Goal: Transaction & Acquisition: Subscribe to service/newsletter

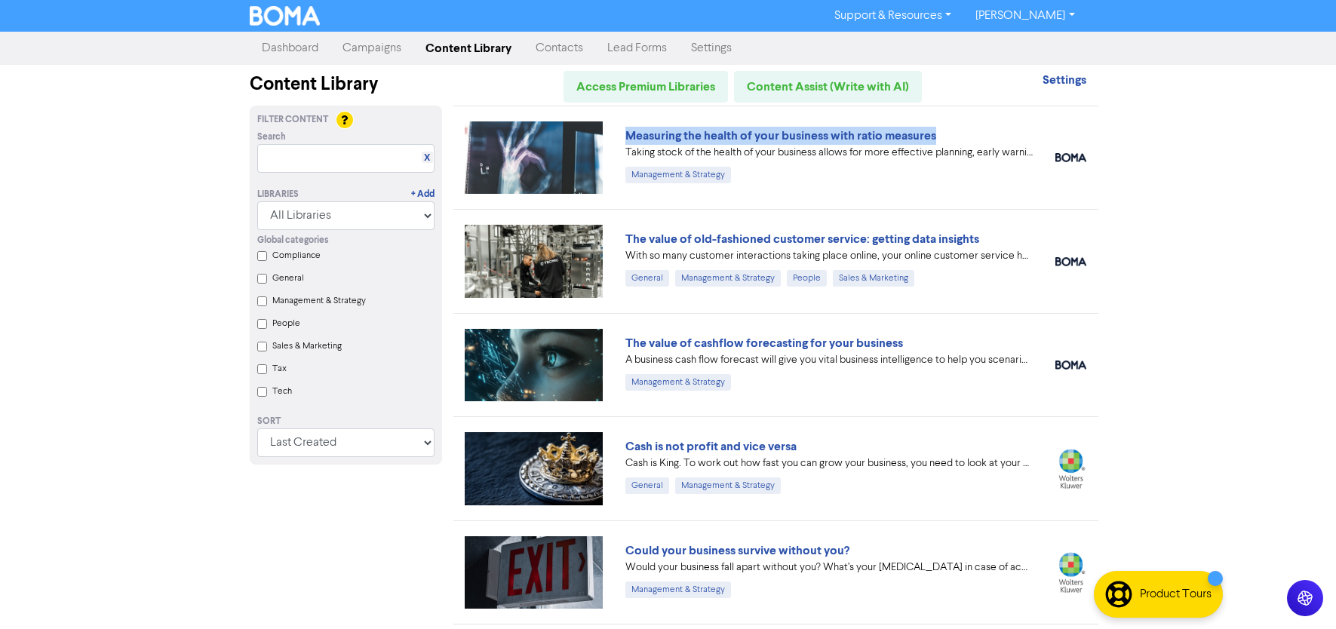
drag, startPoint x: 944, startPoint y: 138, endPoint x: 628, endPoint y: 127, distance: 317.0
click at [628, 127] on div "Measuring the health of your business with ratio measures" at bounding box center [828, 136] width 407 height 18
copy link "Measuring the health of your business with ratio measures"
click at [1208, 189] on div "Support & Resources Video Tutorials FAQ & Guides Marketing Education [PERSON_NA…" at bounding box center [668, 314] width 1336 height 629
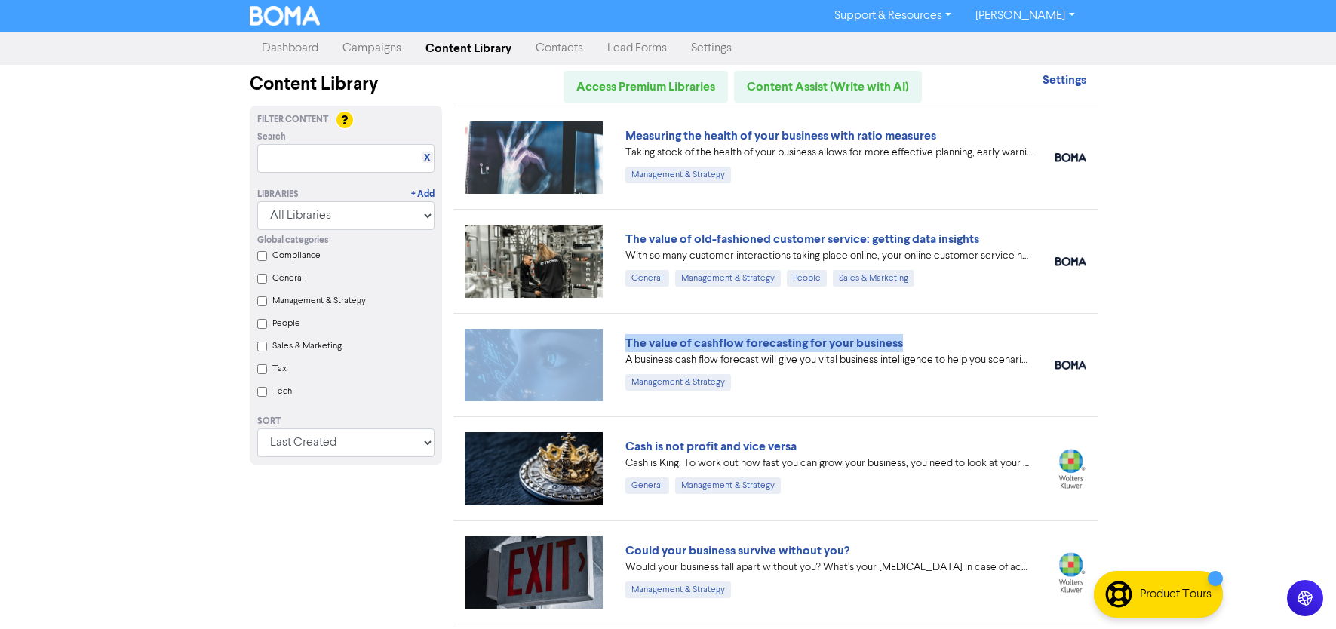
drag, startPoint x: 913, startPoint y: 343, endPoint x: 602, endPoint y: 341, distance: 311.5
click at [602, 341] on div "The value of cashflow forecasting for your business A business cash flow foreca…" at bounding box center [775, 364] width 645 height 103
copy div "The value of cashflow forecasting for your business"
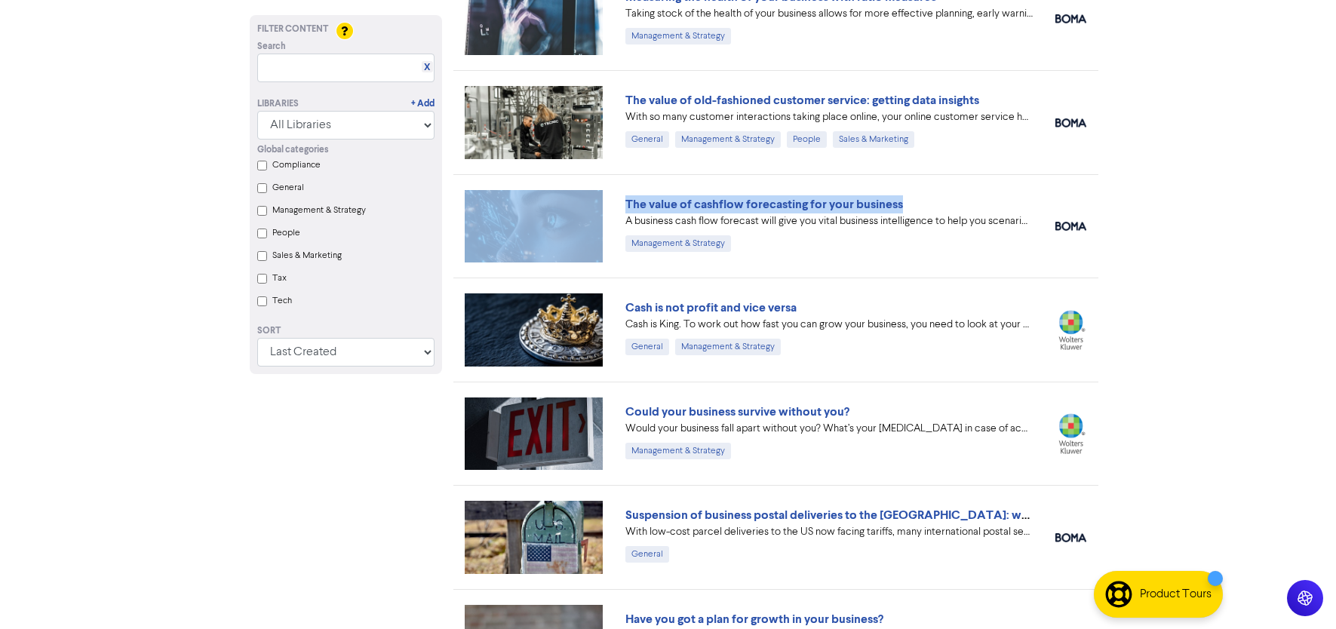
scroll to position [140, 0]
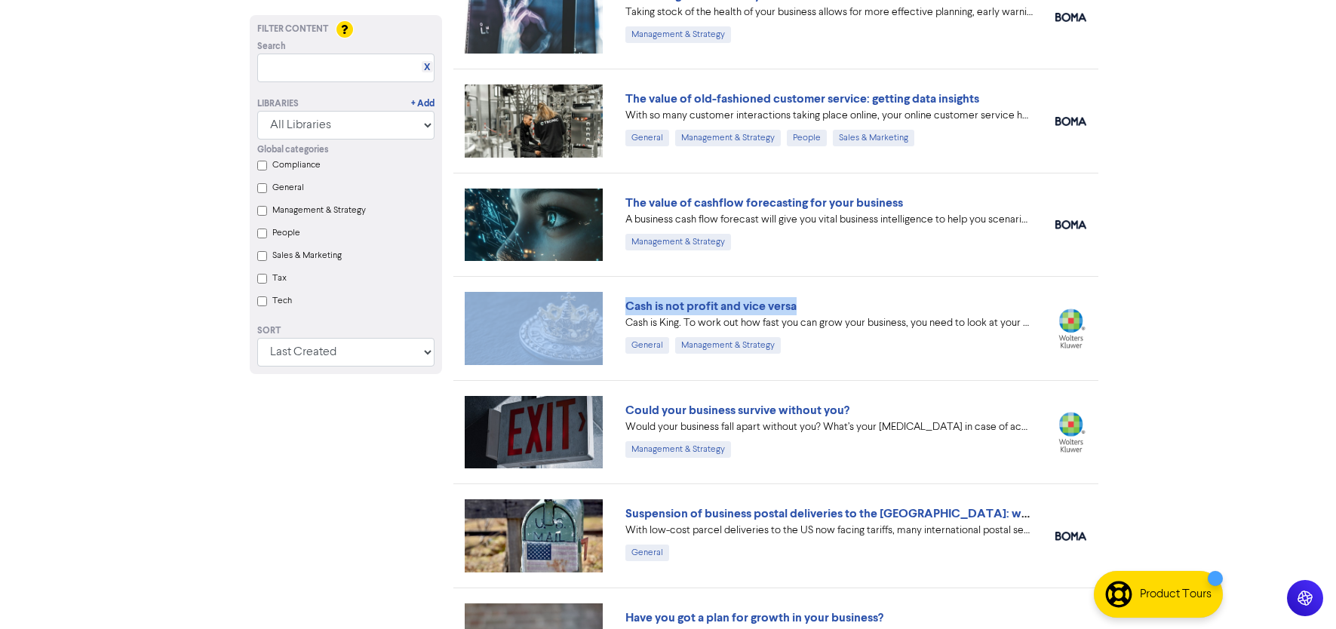
drag, startPoint x: 818, startPoint y: 308, endPoint x: 603, endPoint y: 301, distance: 215.8
click at [603, 301] on div "Cash is not profit and vice versa Cash is King. To work out how fast you can gr…" at bounding box center [775, 327] width 645 height 103
copy div "Cash is not profit and vice versa"
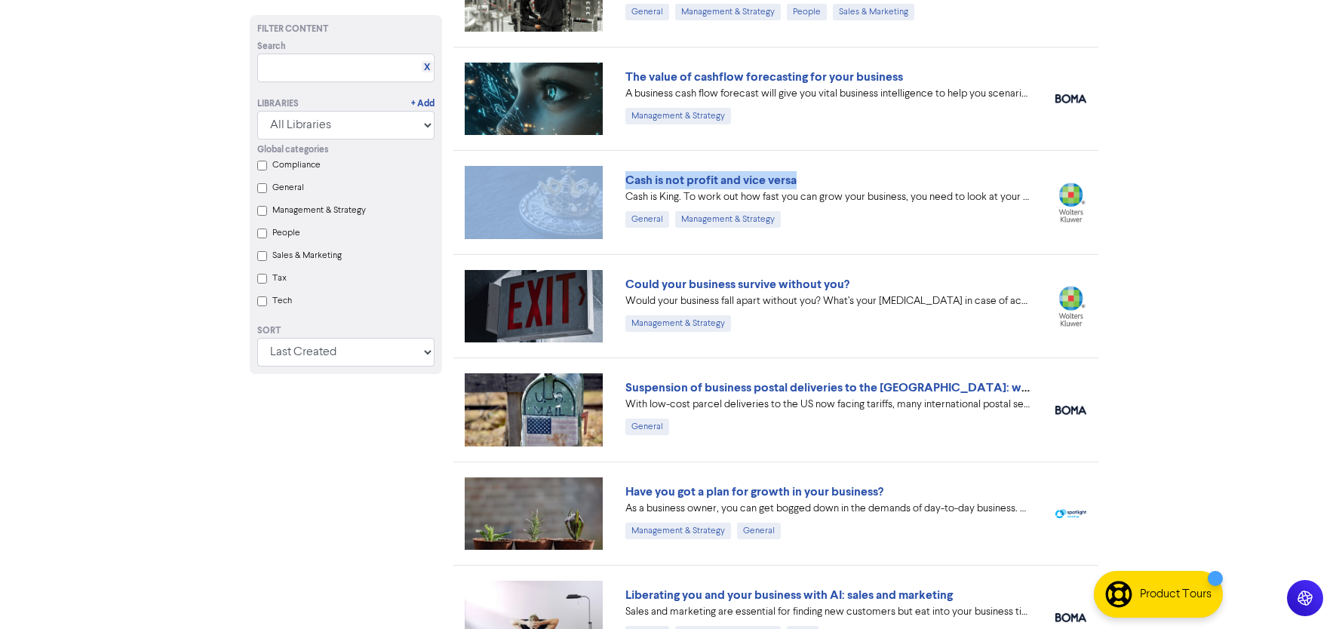
scroll to position [320, 0]
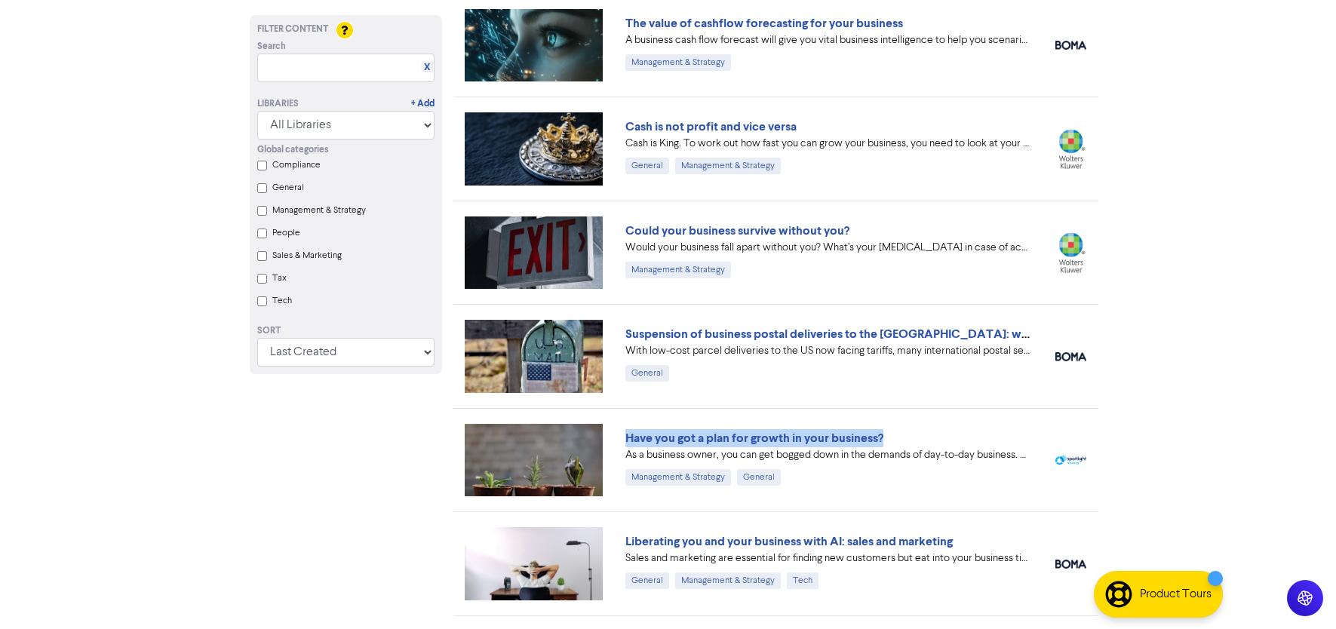
drag, startPoint x: 895, startPoint y: 438, endPoint x: 637, endPoint y: 428, distance: 258.2
click at [637, 428] on div "Have you got a plan for growth in your business? As a business owner, you can g…" at bounding box center [775, 459] width 645 height 103
copy link "Have you got a plan for growth in your business?"
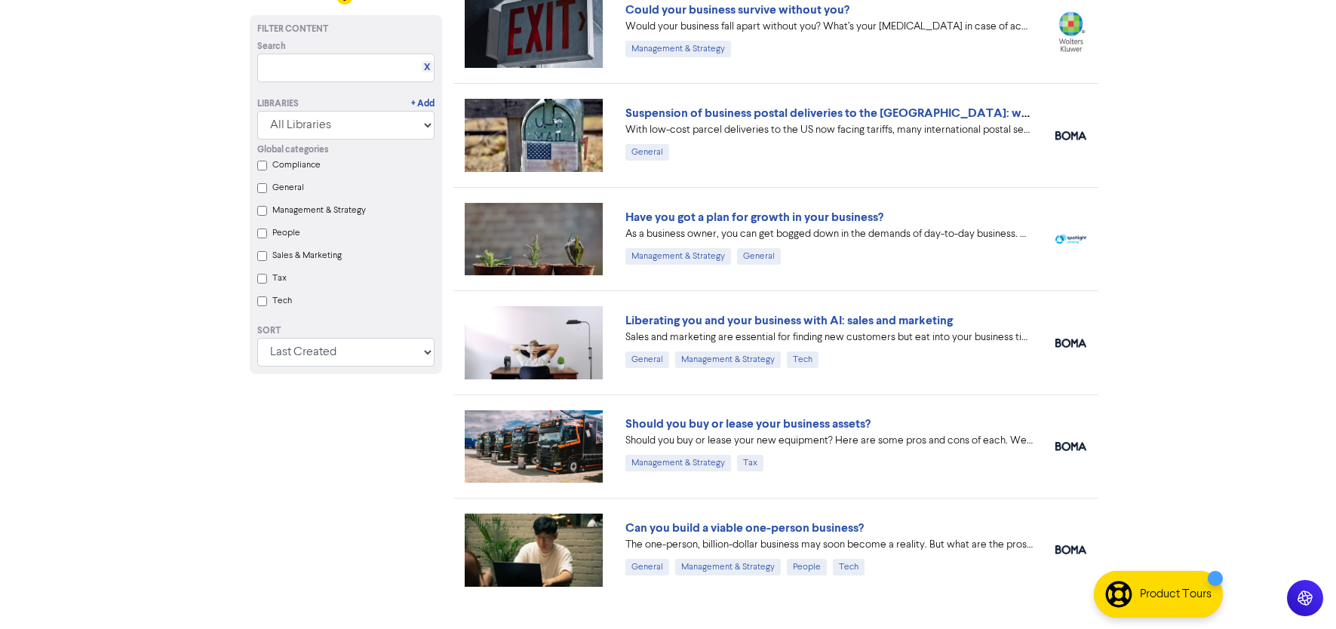
scroll to position [562, 0]
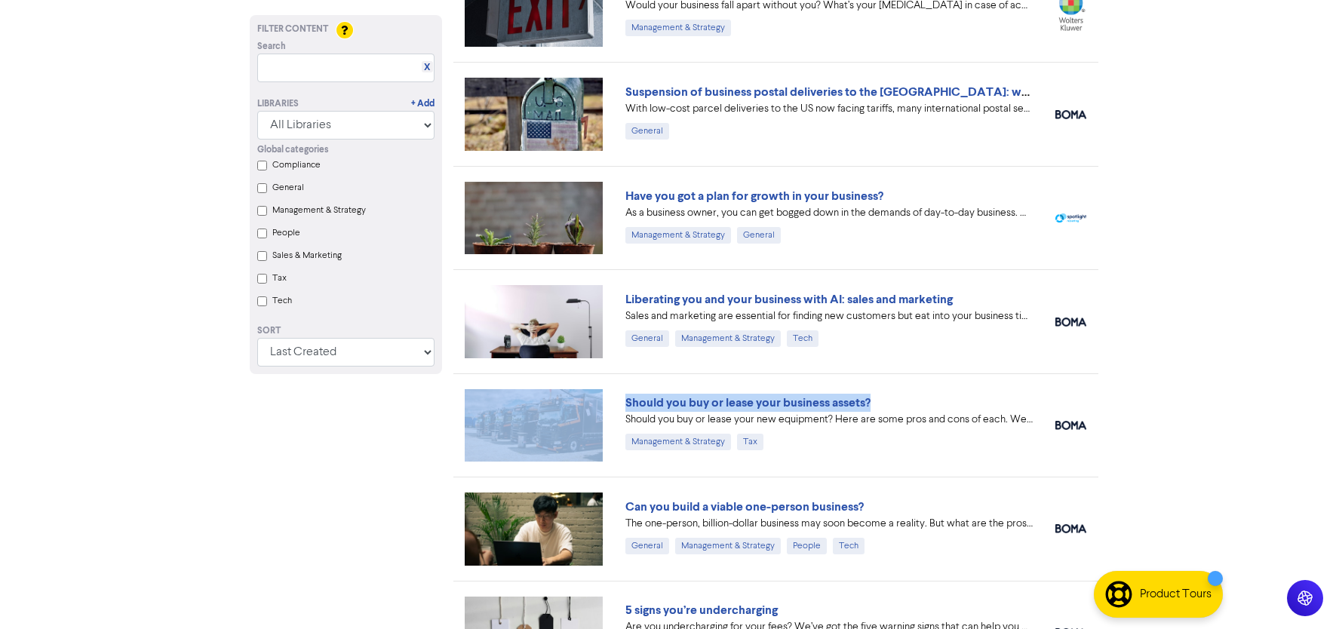
drag, startPoint x: 877, startPoint y: 401, endPoint x: 609, endPoint y: 391, distance: 267.2
click at [609, 391] on div "Should you buy or lease your business assets? Should you buy or lease your new …" at bounding box center [775, 424] width 645 height 103
copy div "Should you buy or lease your business assets?"
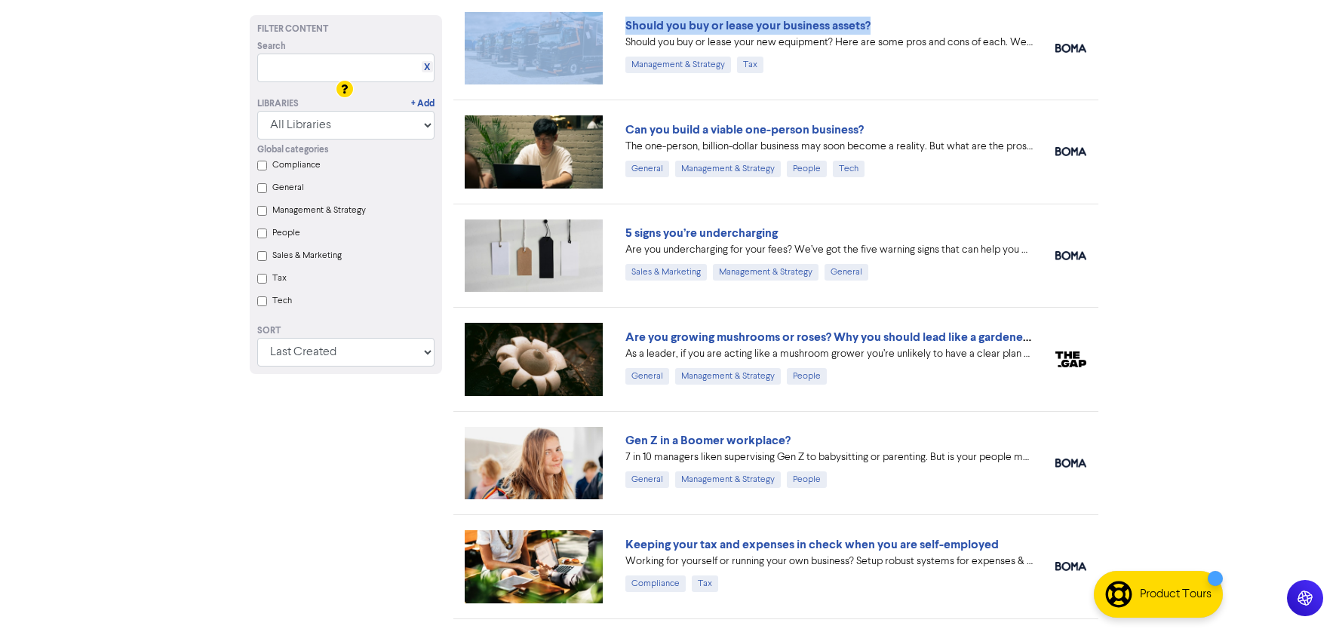
scroll to position [1006, 0]
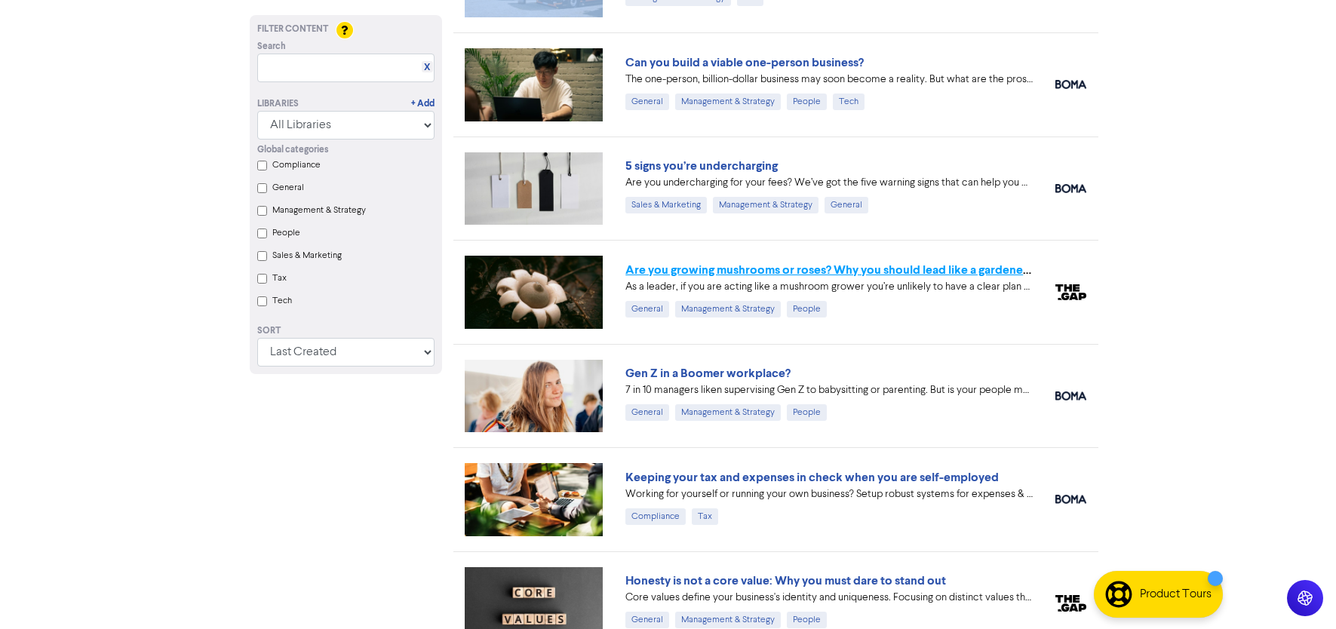
click at [987, 269] on link "Are you growing mushrooms or roses? Why you should lead like a gardener, not a …" at bounding box center [863, 270] width 476 height 15
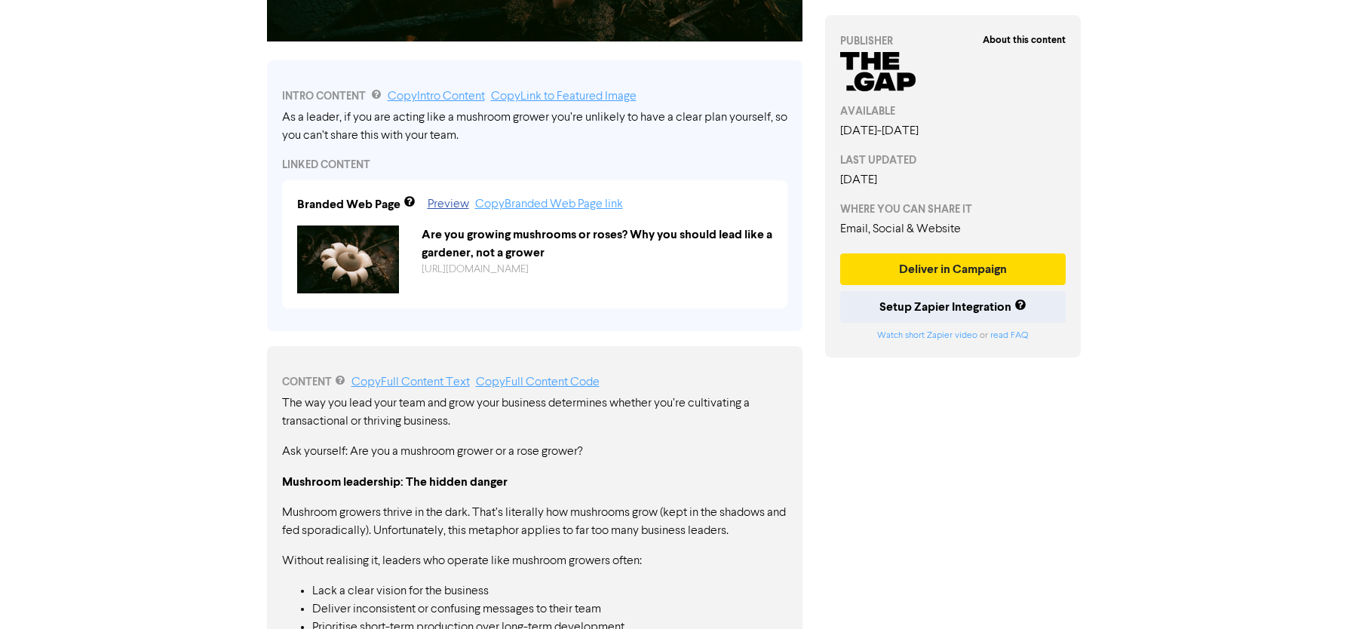
scroll to position [161, 0]
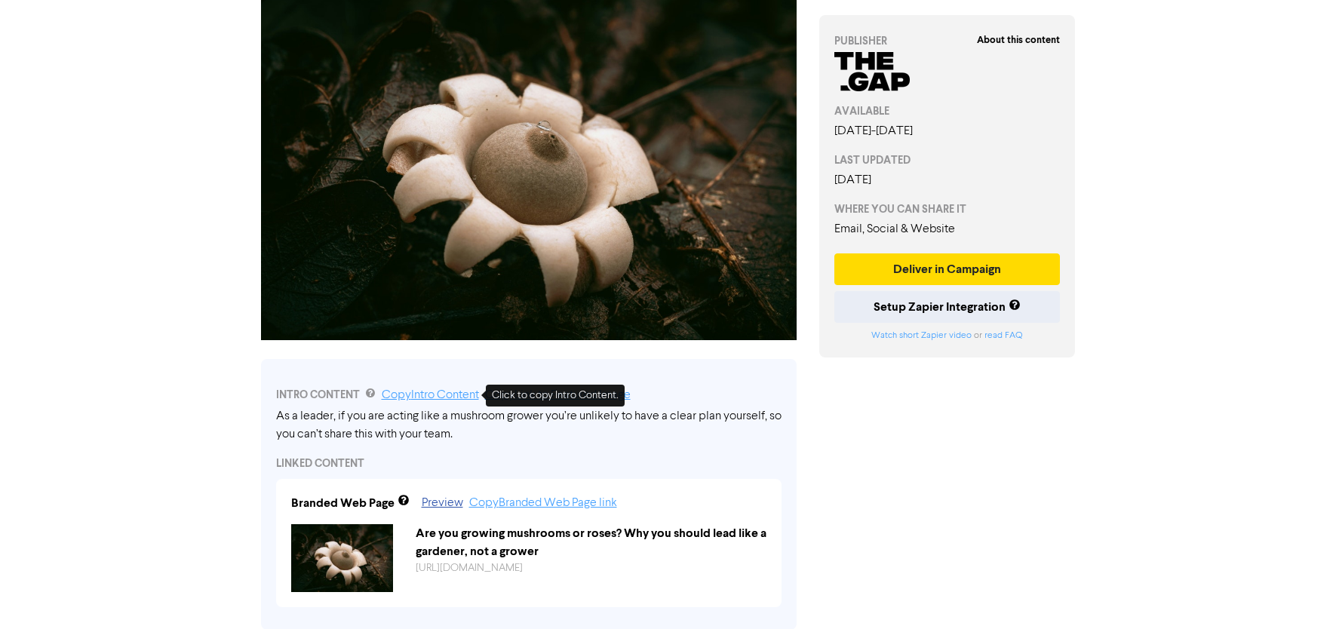
click at [452, 396] on link "Copy Intro Content" at bounding box center [430, 395] width 97 height 12
click at [720, 222] on img at bounding box center [529, 161] width 536 height 357
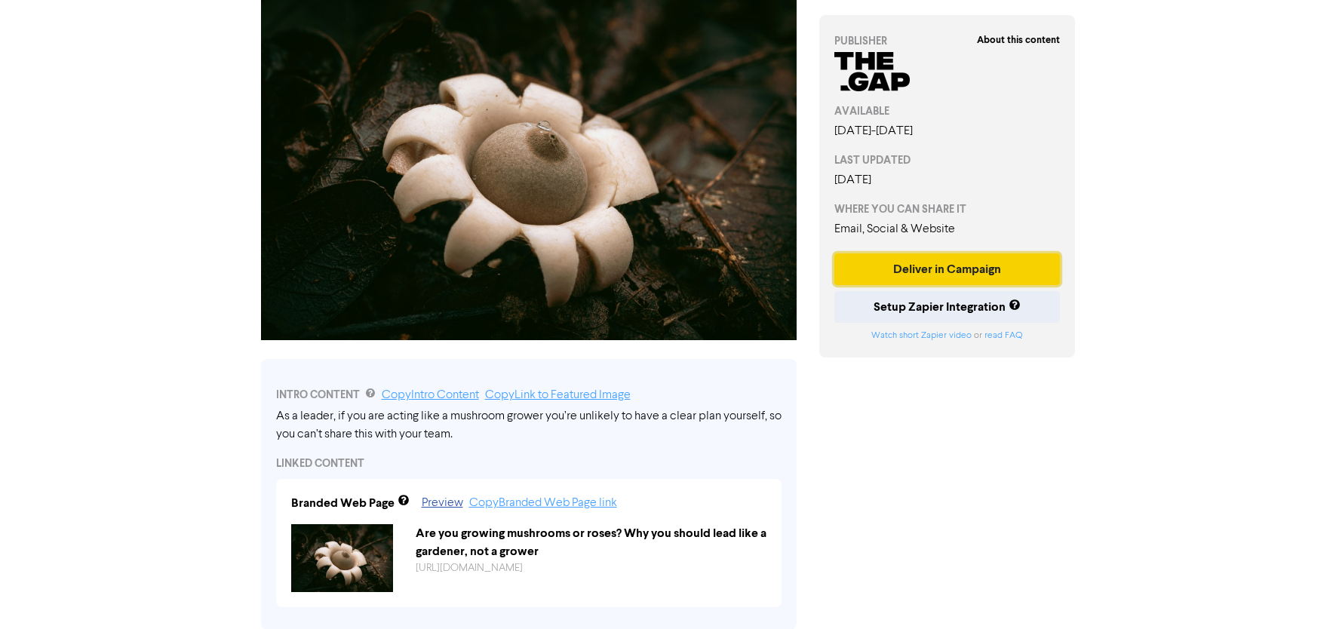
click at [854, 272] on button "Deliver in Campaign" at bounding box center [947, 269] width 226 height 32
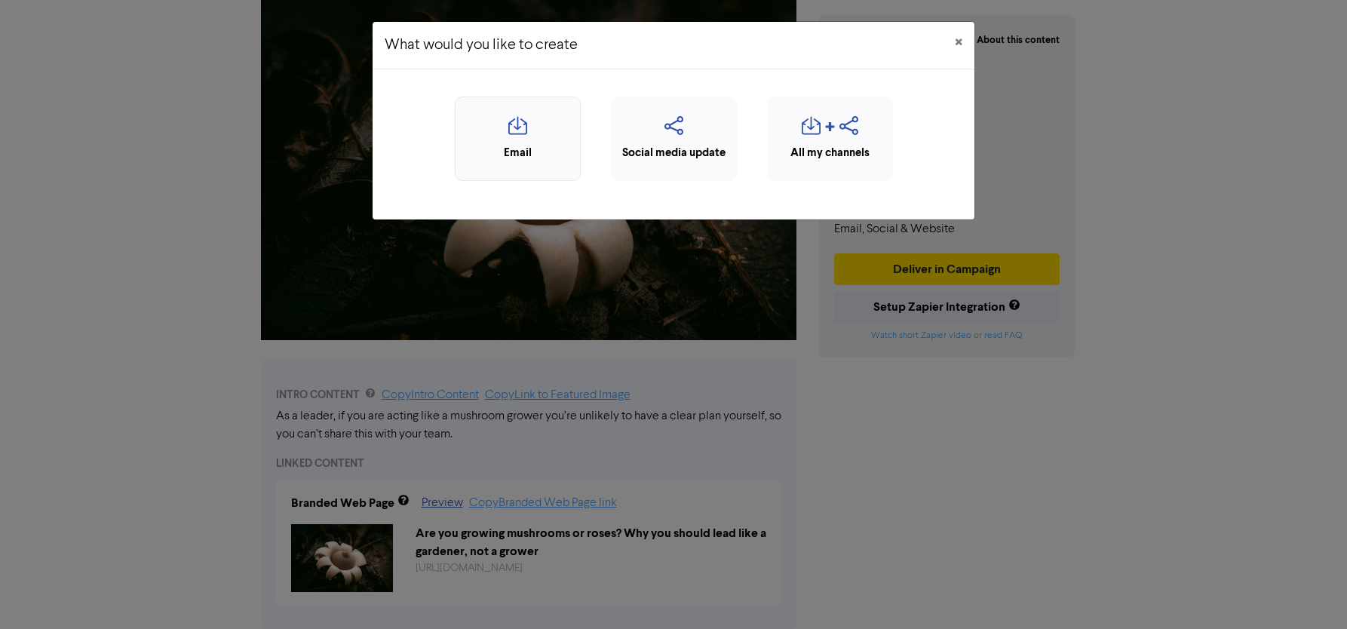
click at [527, 154] on div "Email" at bounding box center [517, 153] width 109 height 17
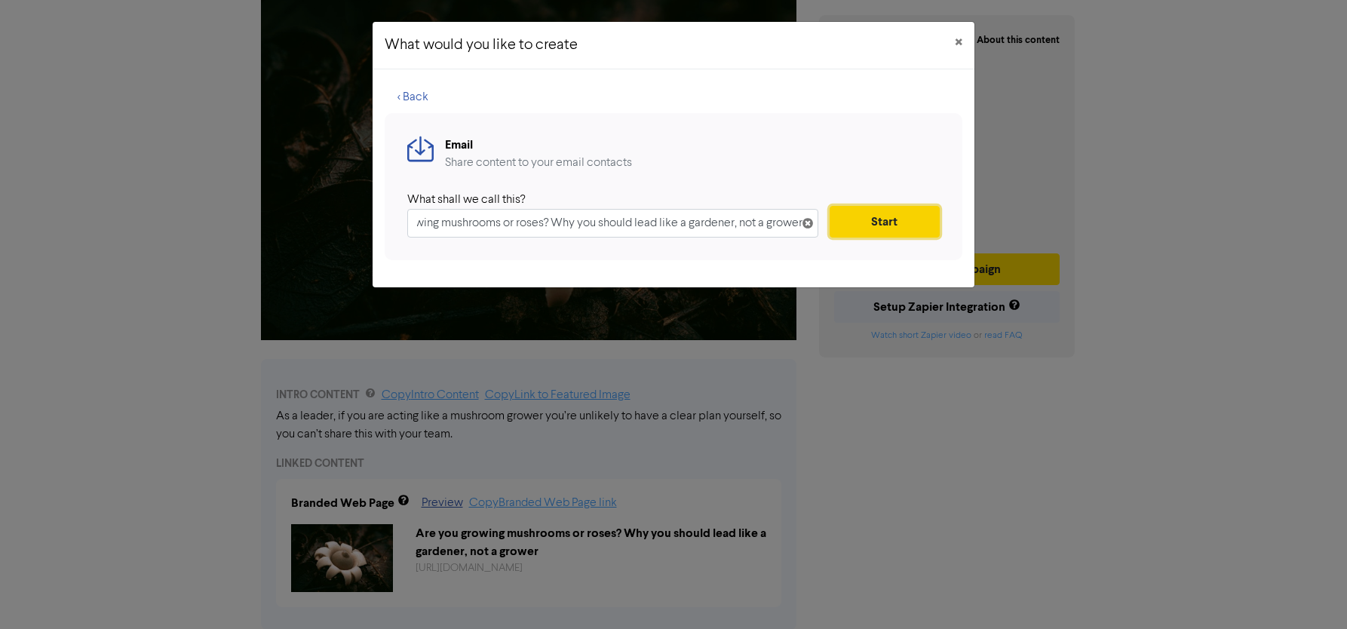
scroll to position [0, 0]
click at [855, 226] on button "Start" at bounding box center [885, 222] width 110 height 32
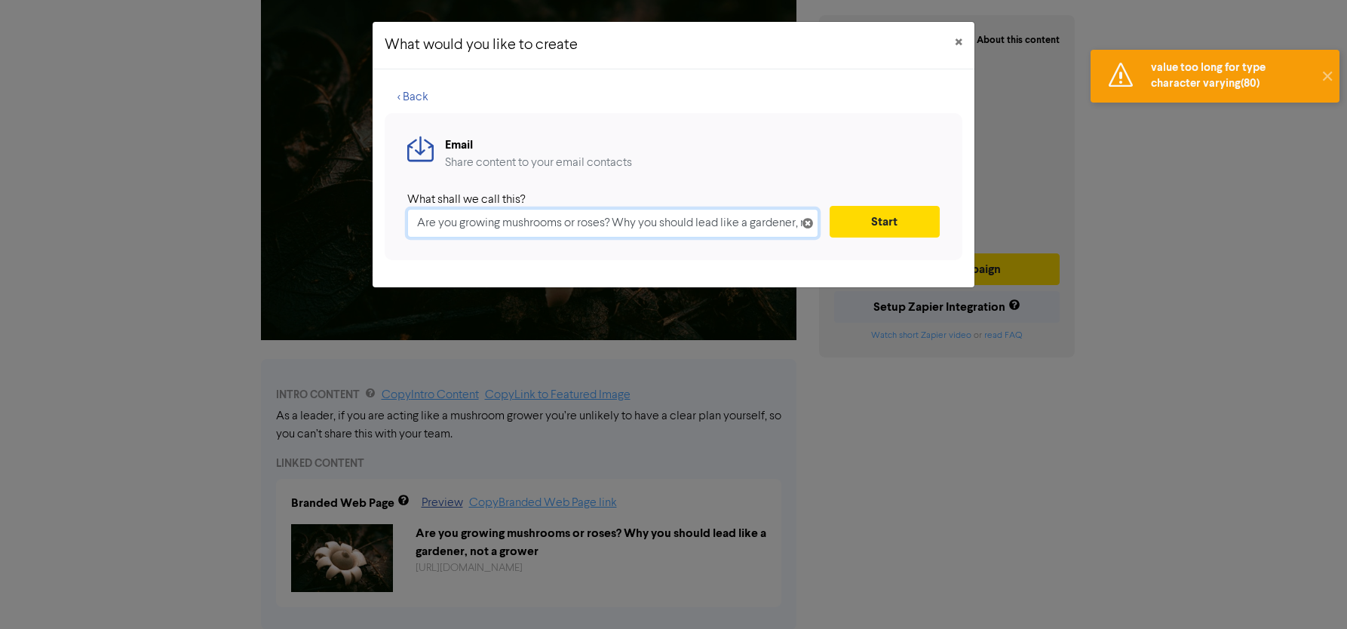
click at [704, 220] on input "Are you growing mushrooms or roses? Why you should lead like a gardener, not a …" at bounding box center [612, 223] width 411 height 29
drag, startPoint x: 616, startPoint y: 220, endPoint x: 364, endPoint y: 203, distance: 252.5
click at [364, 203] on div "What would you like to create × < Back Email Share content to your email contac…" at bounding box center [673, 314] width 1347 height 629
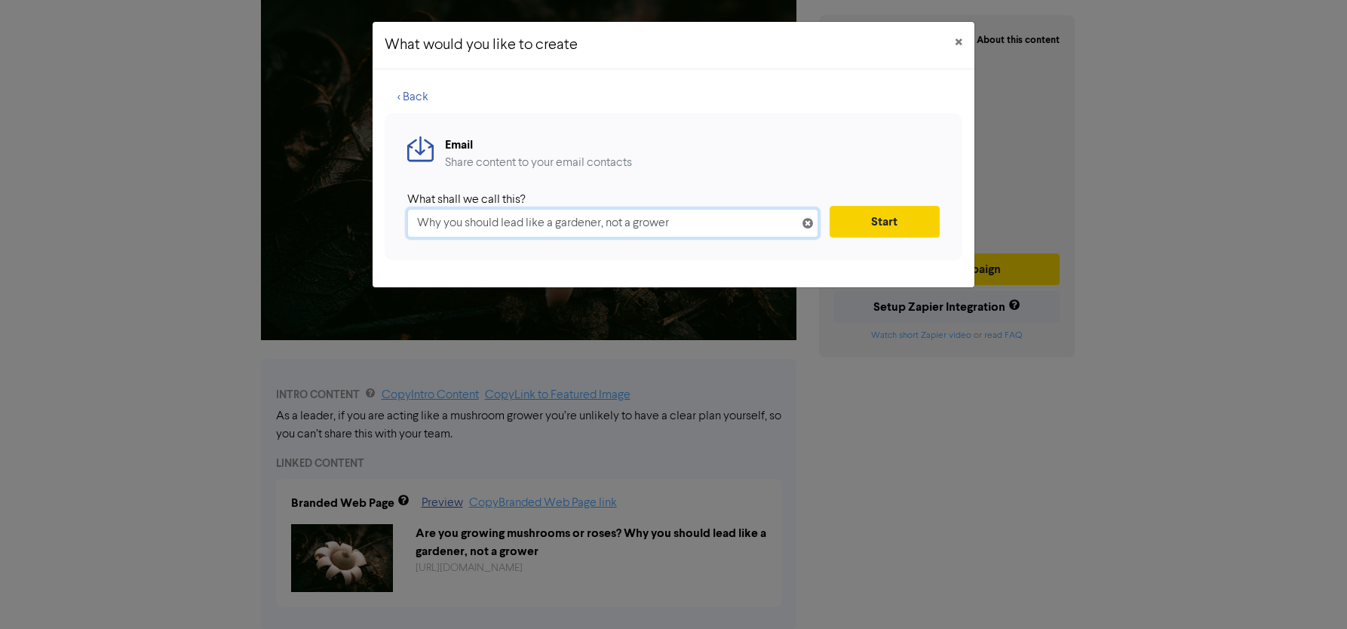
type input "Why you should lead like a gardener, not a grower"
click at [872, 229] on button "Start" at bounding box center [885, 222] width 110 height 32
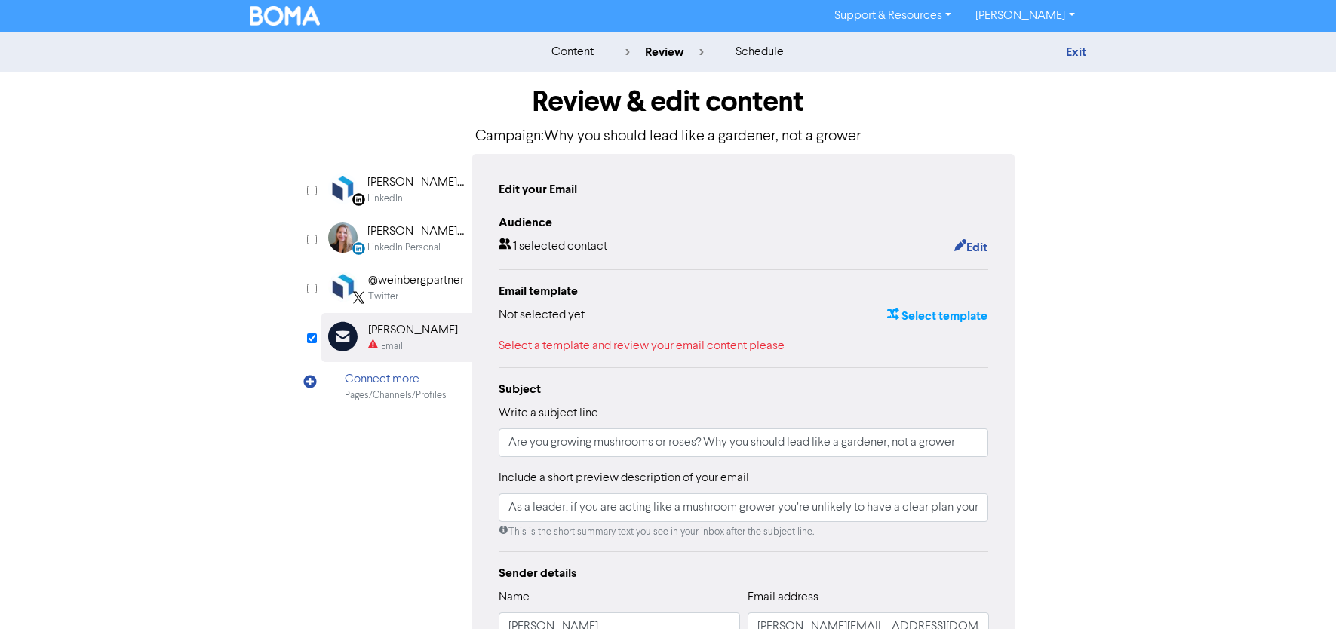
click at [912, 317] on button "Select template" at bounding box center [937, 316] width 102 height 20
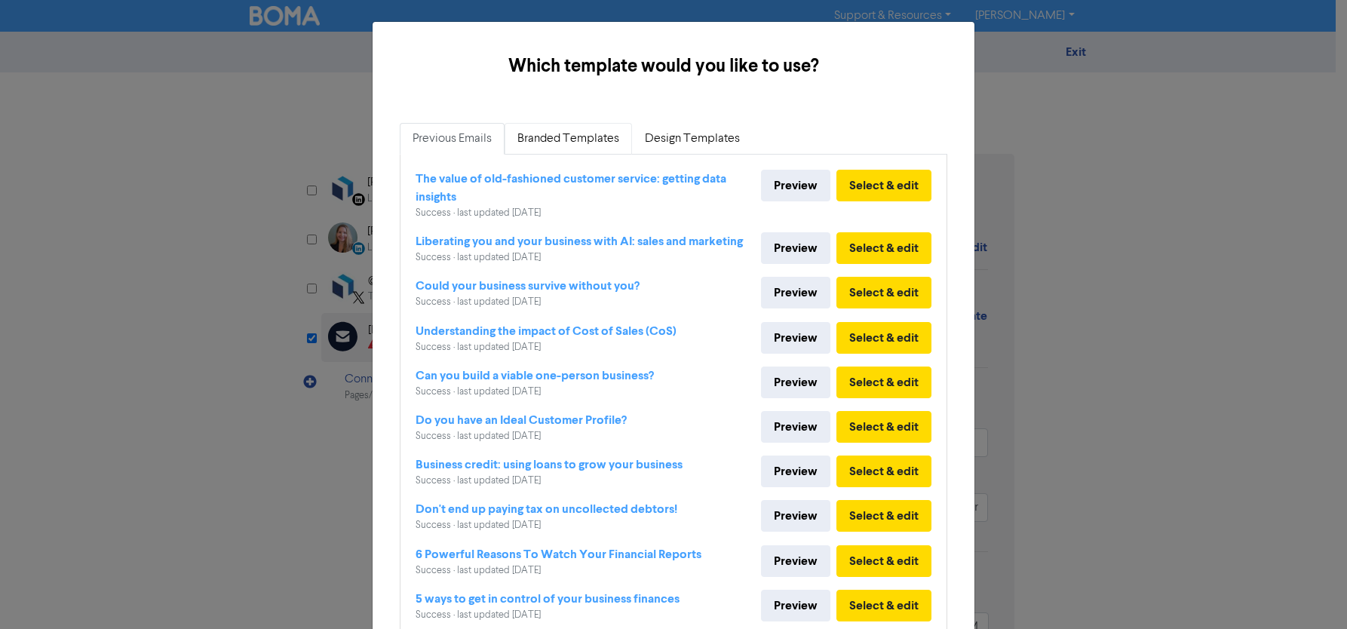
click at [542, 144] on link "Branded Templates" at bounding box center [568, 139] width 127 height 32
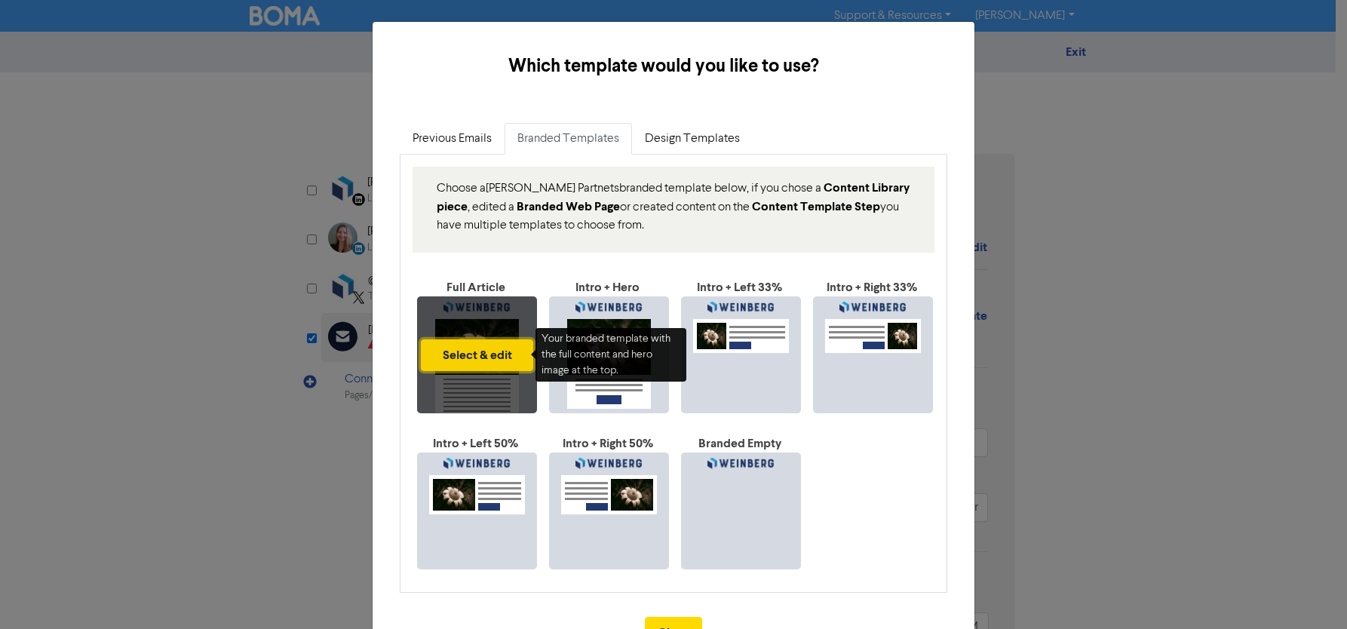
click at [467, 339] on button "Select & edit" at bounding box center [477, 355] width 112 height 32
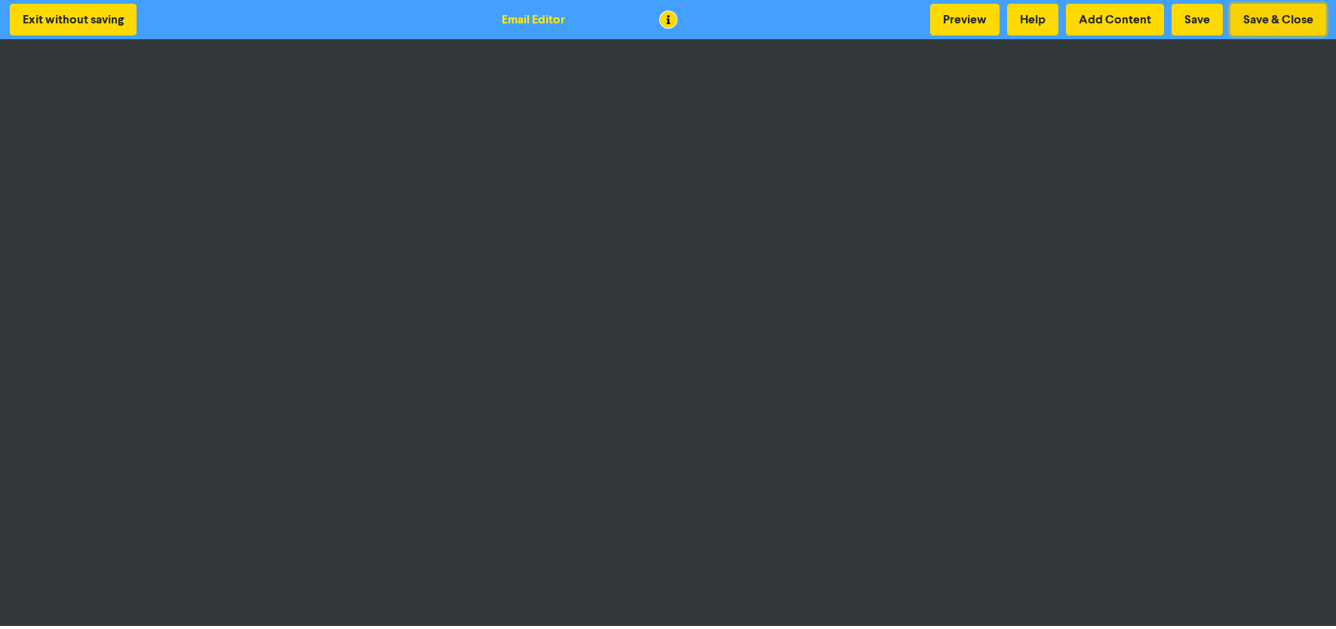
click at [1283, 19] on button "Save & Close" at bounding box center [1278, 20] width 96 height 32
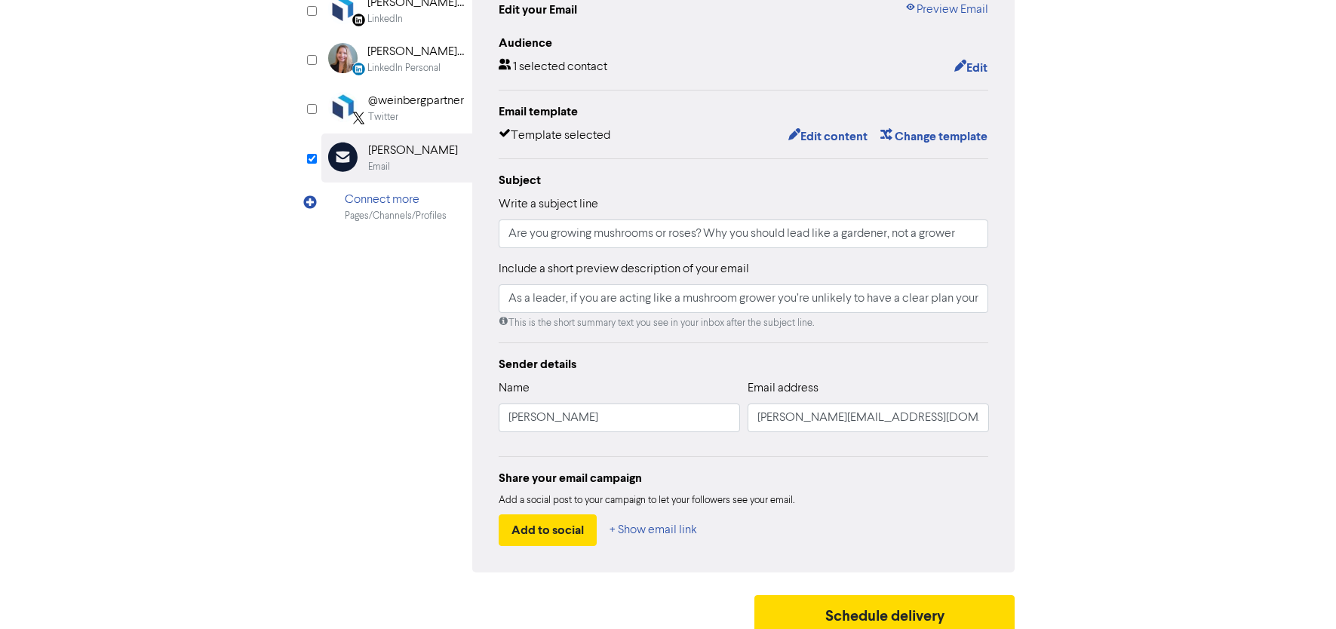
scroll to position [191, 0]
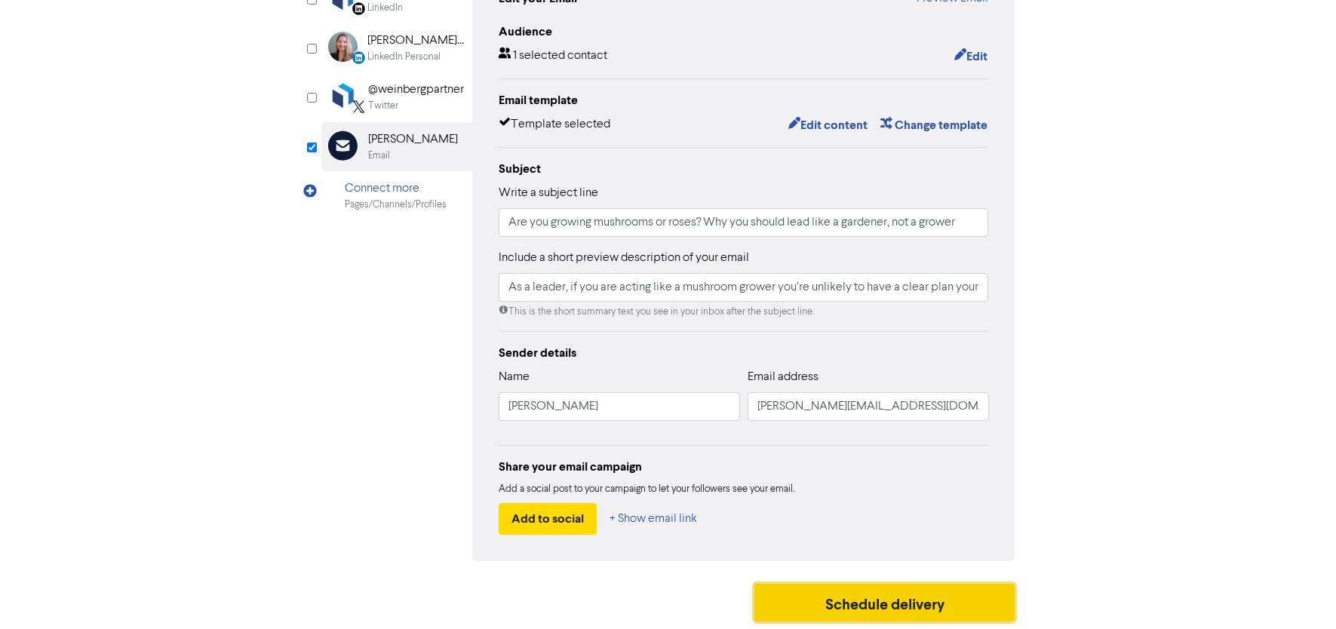
click at [878, 606] on button "Schedule delivery" at bounding box center [884, 603] width 261 height 38
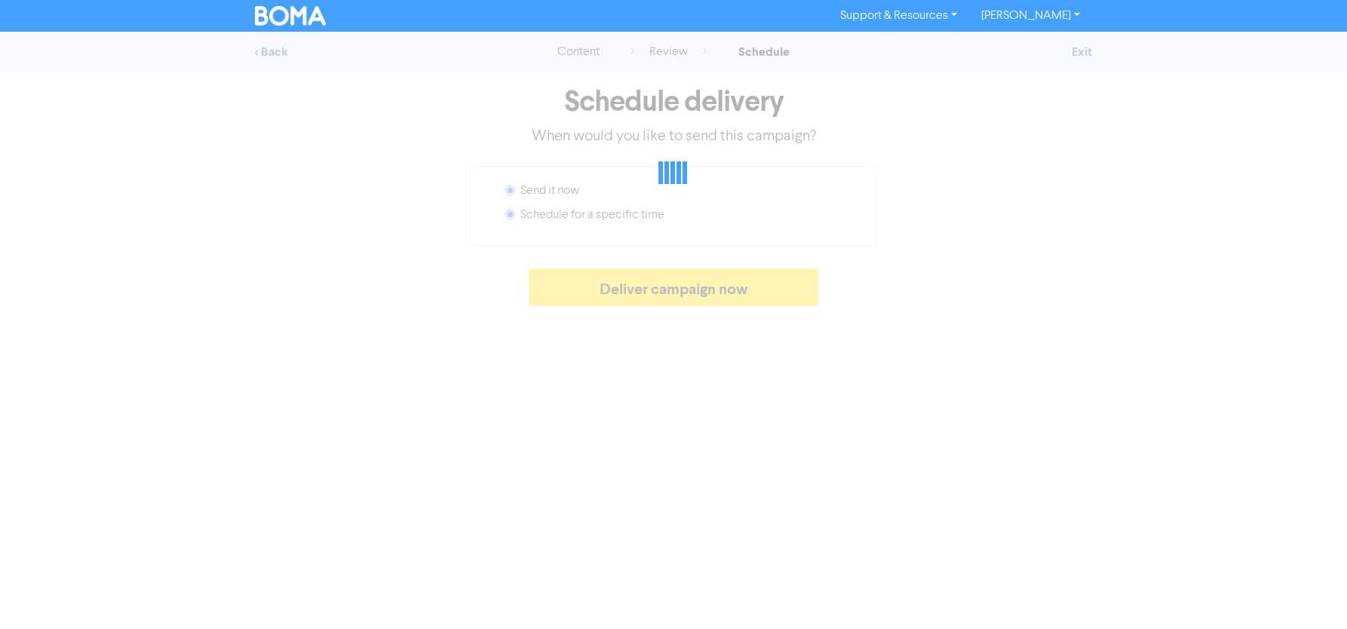
radio input "false"
radio input "true"
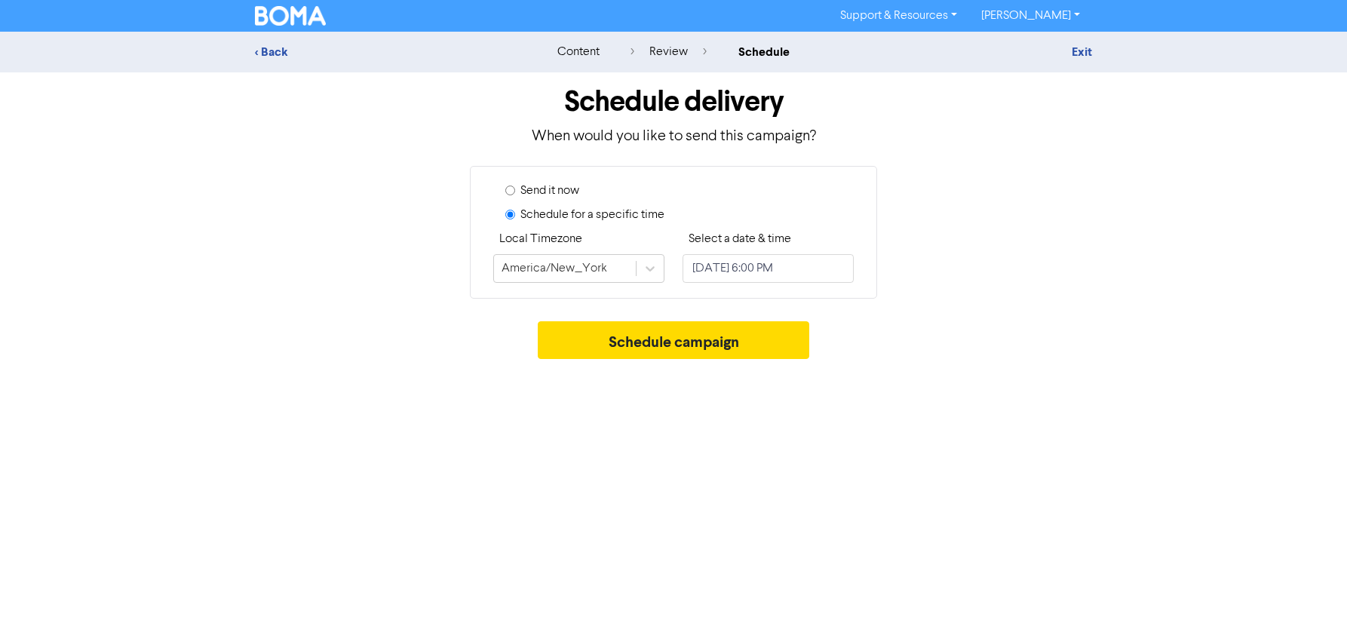
click at [559, 186] on label "Send it now" at bounding box center [549, 191] width 59 height 18
click at [515, 186] on input "Send it now" at bounding box center [510, 191] width 10 height 10
radio input "true"
radio input "false"
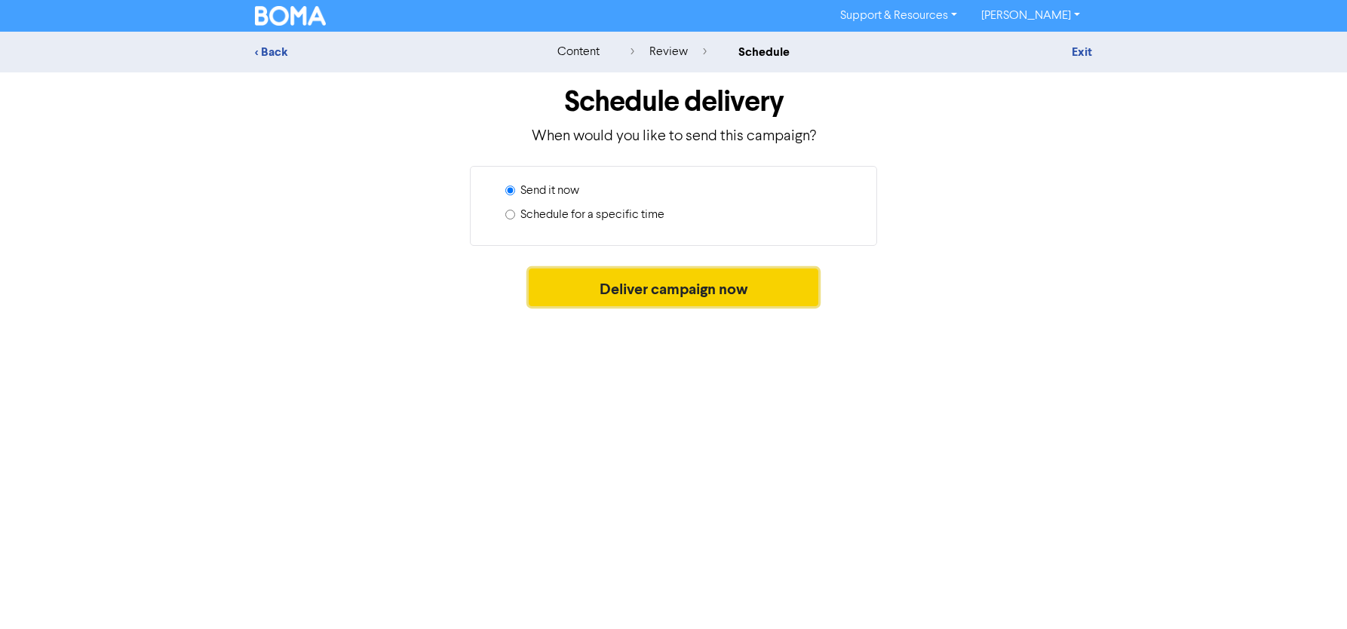
click at [636, 296] on button "Deliver campaign now" at bounding box center [674, 288] width 290 height 38
